Goal: Task Accomplishment & Management: Complete application form

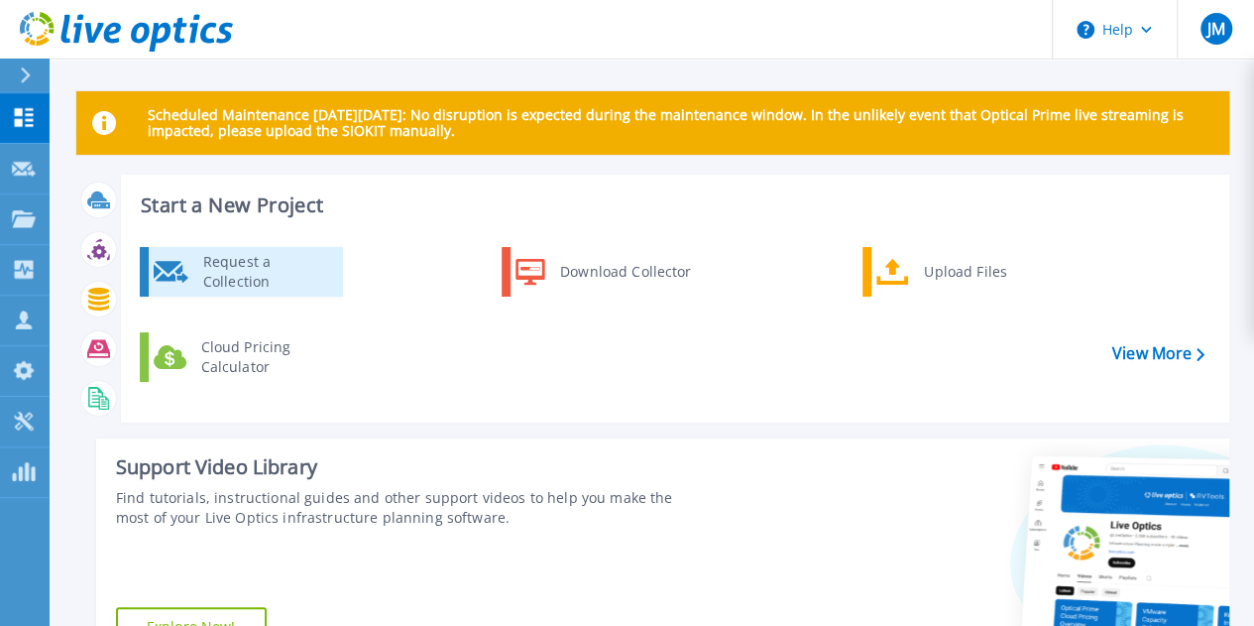
click at [282, 279] on div "Request a Collection" at bounding box center [265, 272] width 145 height 40
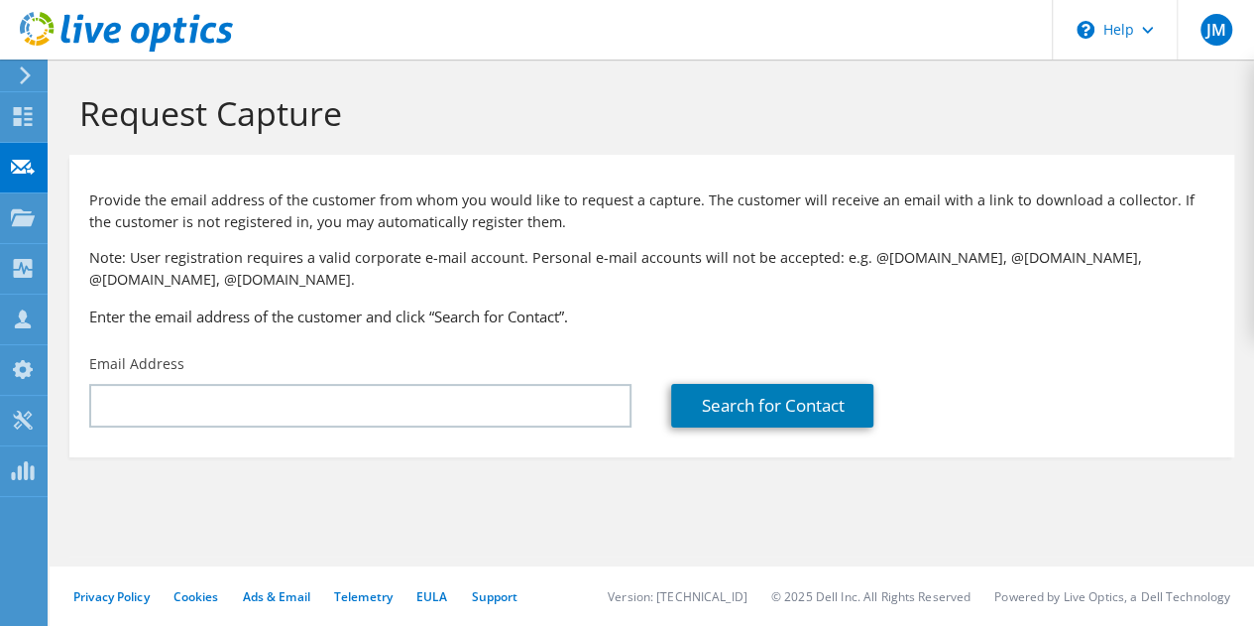
click at [674, 273] on p "Note: User registration requires a valid corporate e-mail account. Personal e-m…" at bounding box center [652, 269] width 1126 height 44
drag, startPoint x: 545, startPoint y: 538, endPoint x: 424, endPoint y: 538, distance: 121.0
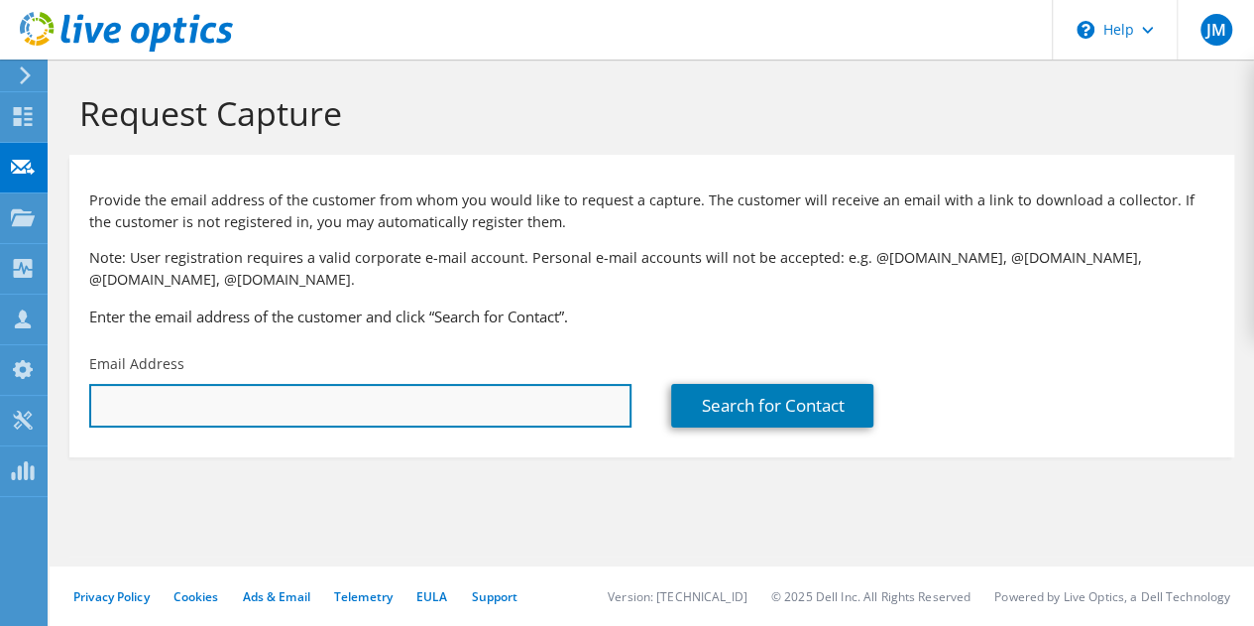
paste input "cperkins0f@nobles.edu"
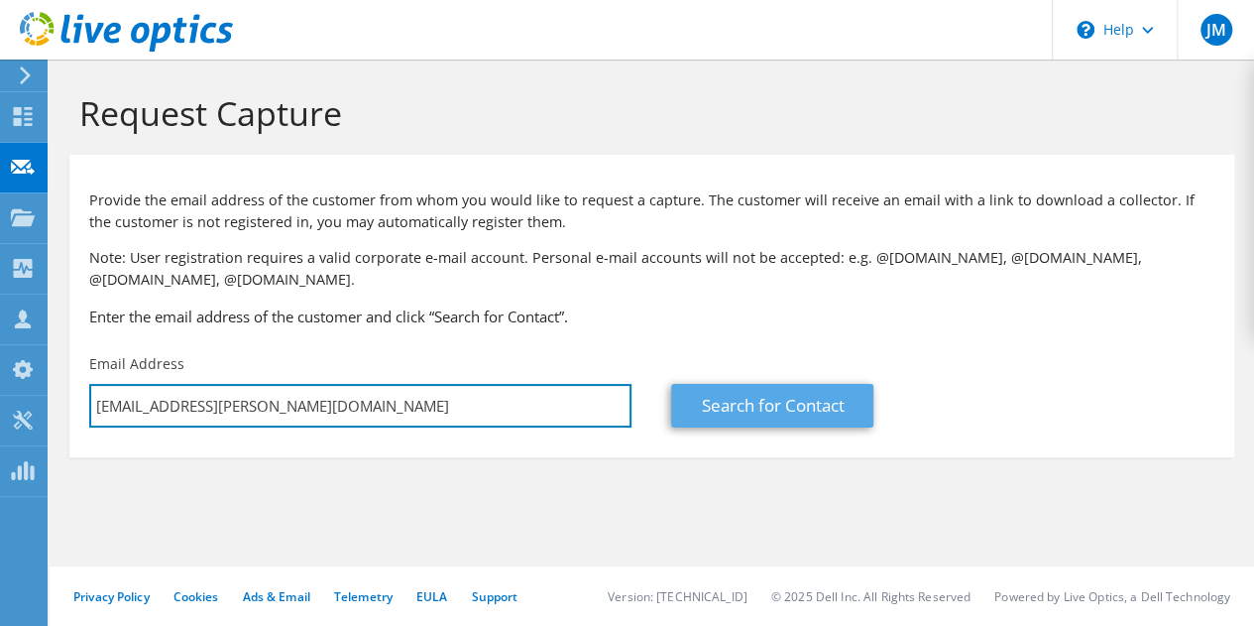
type input "cperkins0f@nobles.edu"
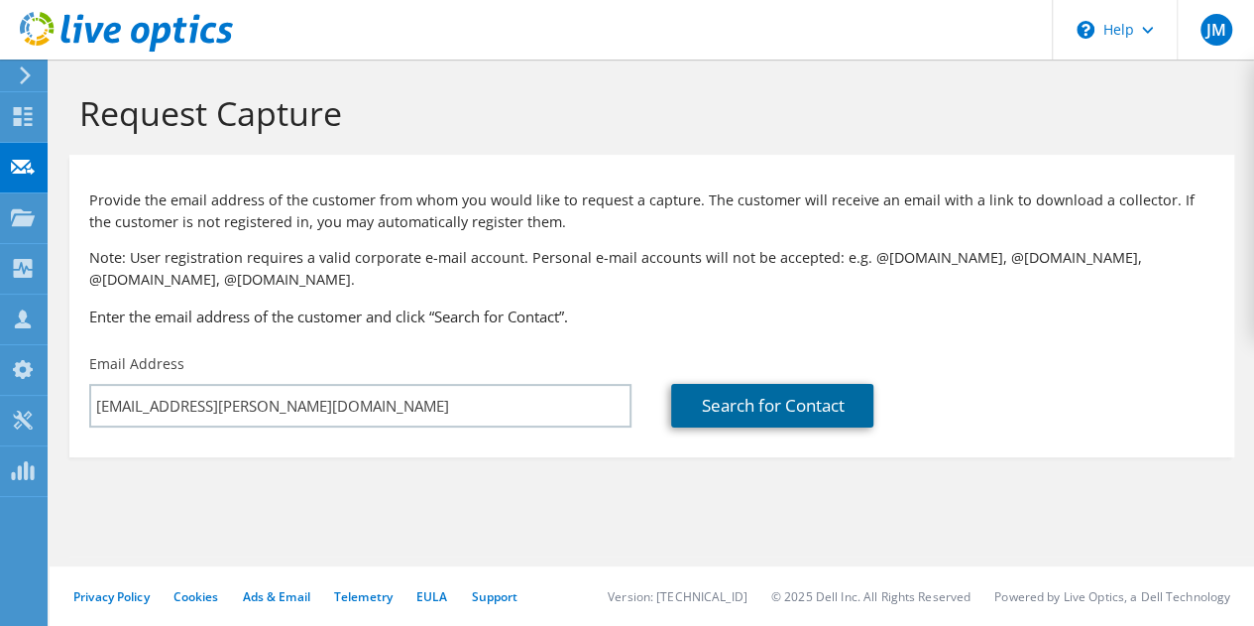
click at [739, 413] on link "Search for Contact" at bounding box center [772, 406] width 202 height 44
type input "NOBLE & GREENOUGH SCHOOL"
type input "Charlie"
type input "Perkins"
type input "[GEOGRAPHIC_DATA]"
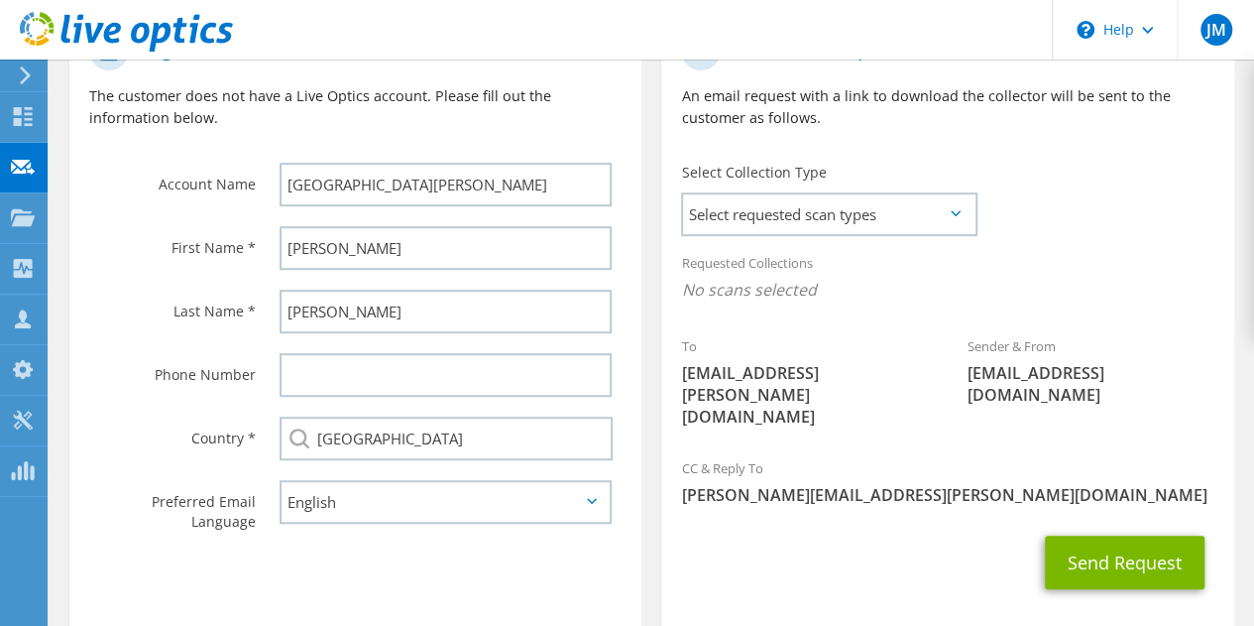
scroll to position [496, 0]
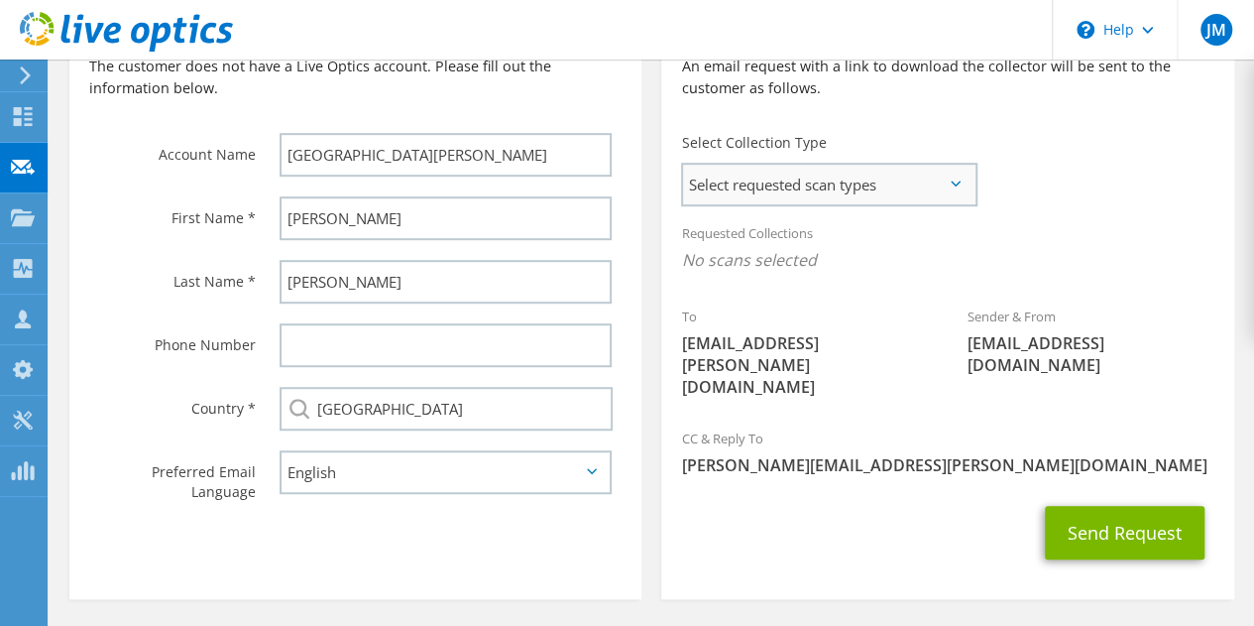
click at [890, 175] on span "Select requested scan types" at bounding box center [829, 185] width 292 height 40
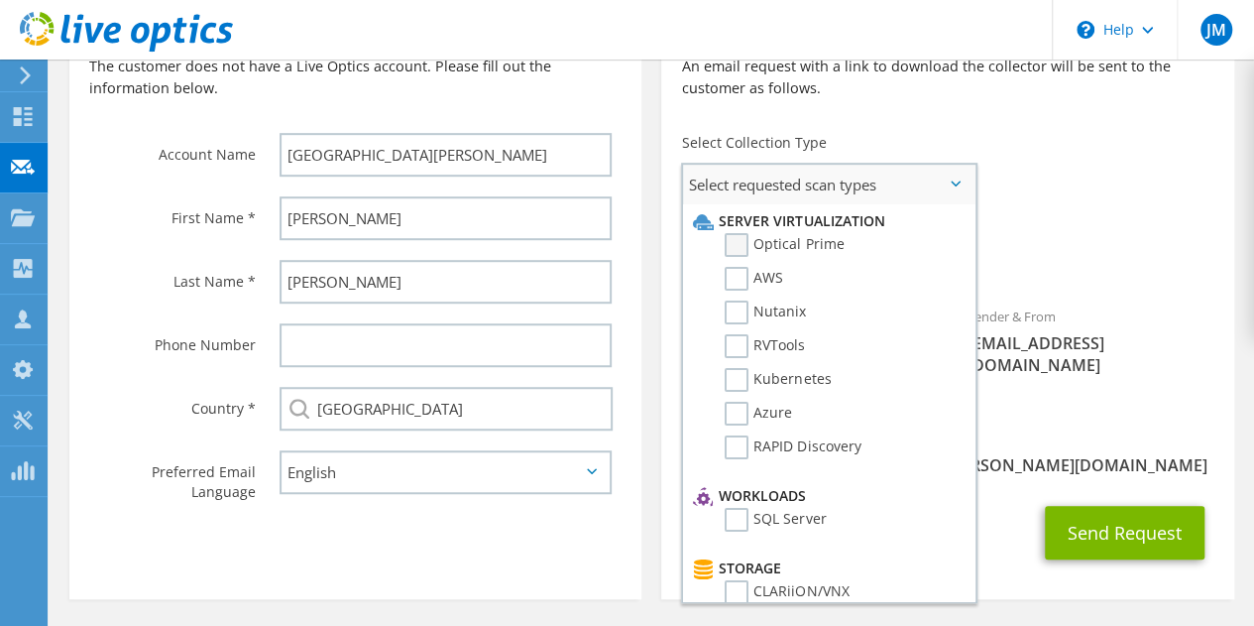
click at [745, 253] on label "Optical Prime" at bounding box center [784, 245] width 119 height 24
click at [0, 0] on input "Optical Prime" at bounding box center [0, 0] width 0 height 0
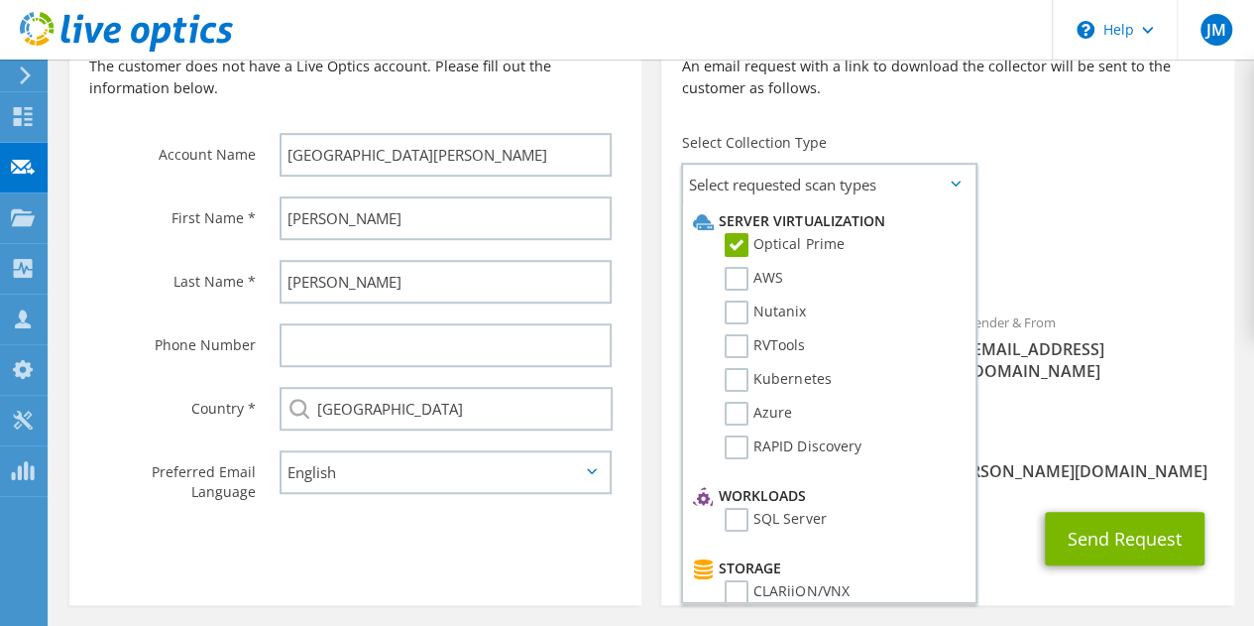
click at [1104, 201] on div "To cperkins0f@nobles.edu Sender & From liveoptics@liveoptics.com" at bounding box center [947, 207] width 572 height 432
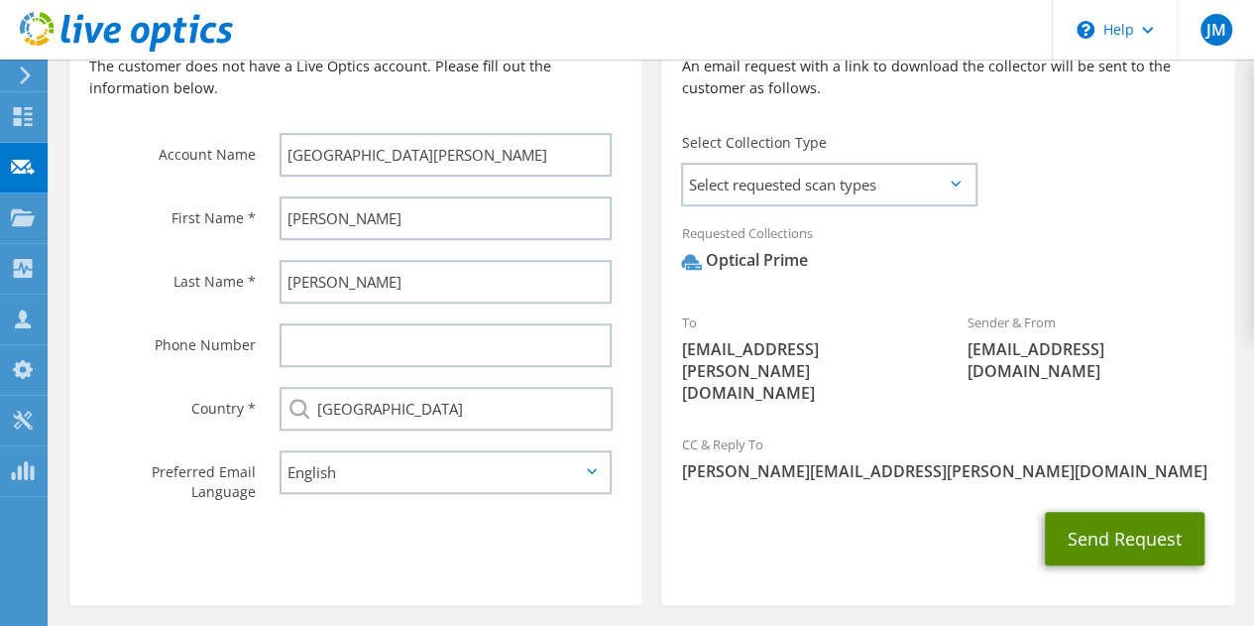
click at [1103, 512] on button "Send Request" at bounding box center [1125, 539] width 160 height 54
